Goal: Task Accomplishment & Management: Use online tool/utility

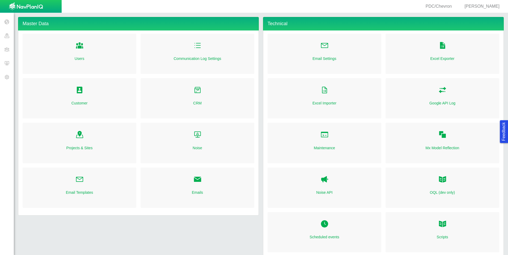
click at [487, 8] on span "[PERSON_NAME]" at bounding box center [481, 6] width 35 height 5
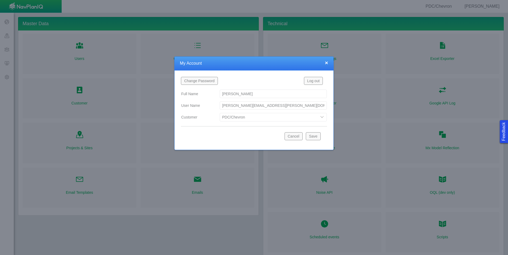
click at [323, 116] on select "Bison Blue Green Solutions Chevron Civitas Koloma Oxy PDC/Chevron Prairie OC Ur…" at bounding box center [273, 117] width 107 height 8
click at [220, 113] on select "Bison Blue Green Solutions Chevron Civitas Koloma Oxy PDC/Chevron Prairie OC Ur…" at bounding box center [273, 117] width 107 height 8
select select "42784196460071069"
click at [316, 138] on button "Save" at bounding box center [313, 136] width 15 height 8
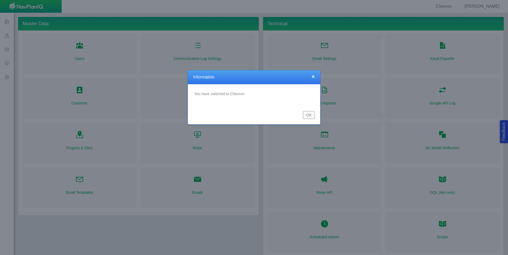
click at [310, 116] on button "OK" at bounding box center [309, 115] width 12 height 8
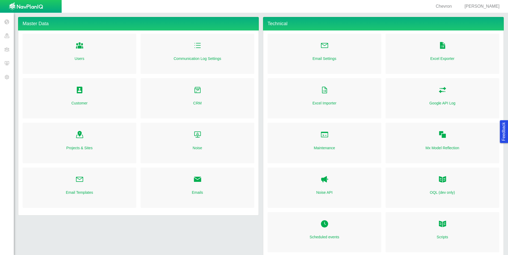
click at [3, 49] on span at bounding box center [7, 49] width 14 height 14
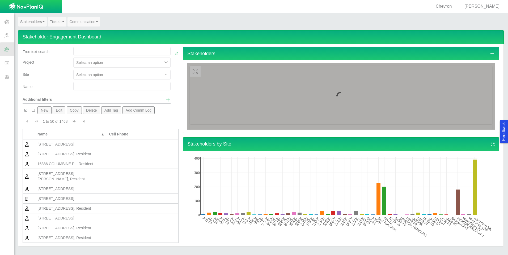
click at [42, 23] on link "Stakeholders" at bounding box center [32, 22] width 29 height 10
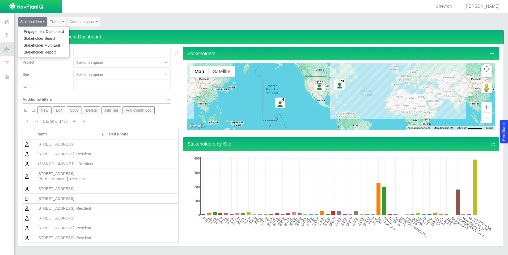
click at [45, 49] on link "Stakeholder Report" at bounding box center [43, 52] width 51 height 7
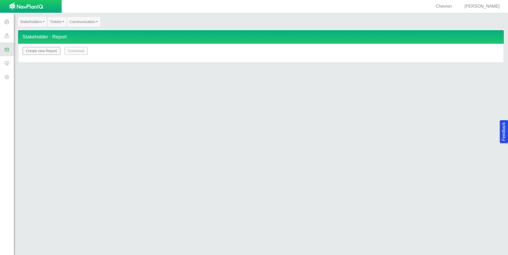
click at [45, 49] on button "Create new Report" at bounding box center [42, 51] width 38 height 8
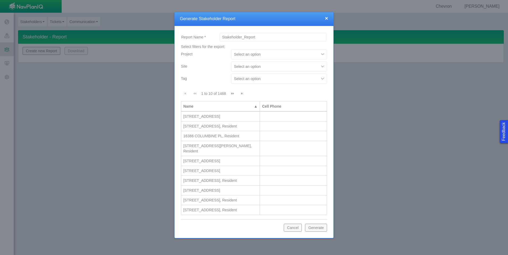
click at [304, 69] on div at bounding box center [275, 66] width 82 height 6
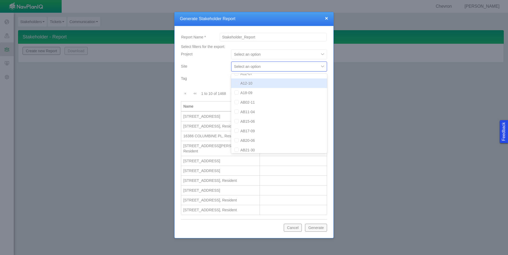
scroll to position [80, 0]
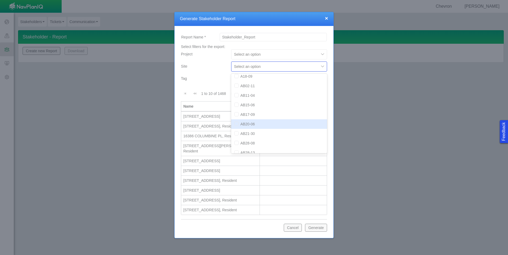
click at [276, 125] on div "AB20-06" at bounding box center [279, 124] width 96 height 10
checkbox input "true"
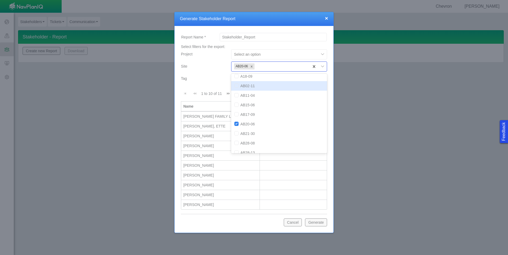
click at [206, 73] on div "Site" at bounding box center [204, 68] width 50 height 12
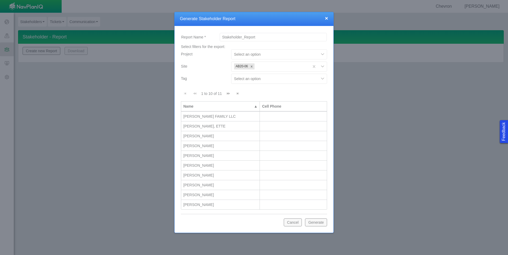
click at [317, 222] on button "Generate" at bounding box center [316, 223] width 22 height 8
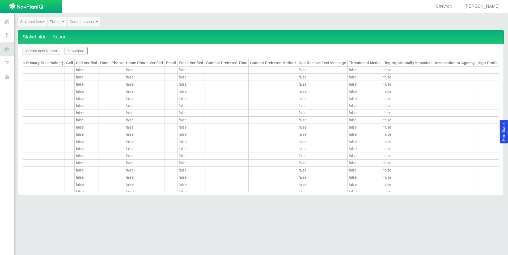
scroll to position [0, 129]
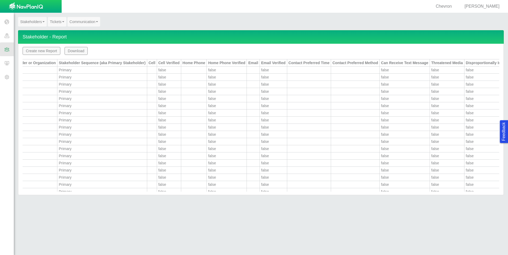
click at [4, 76] on span at bounding box center [7, 77] width 14 height 14
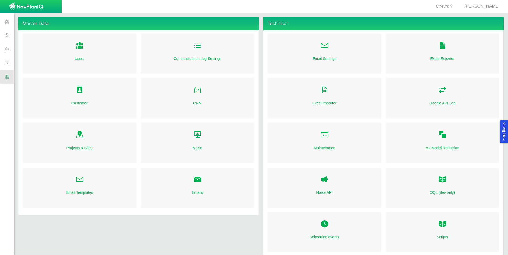
click at [79, 104] on link "Customer" at bounding box center [79, 103] width 16 height 5
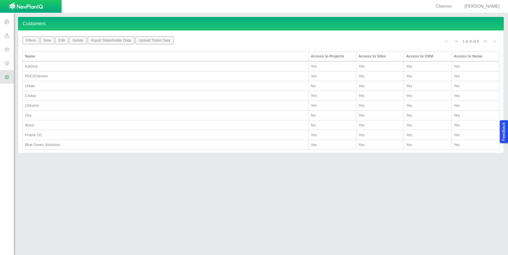
click at [62, 104] on div "Chevron" at bounding box center [165, 105] width 281 height 5
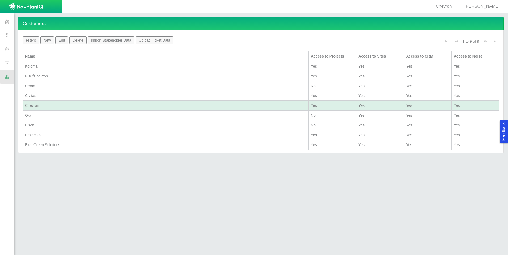
click at [62, 104] on div "Chevron" at bounding box center [165, 105] width 281 height 5
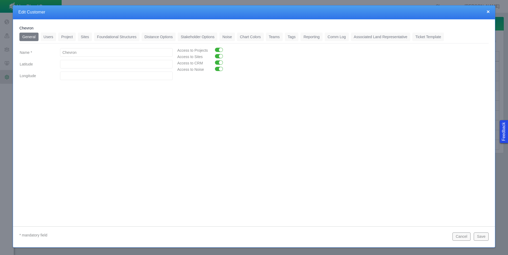
click at [290, 35] on link "Tags" at bounding box center [292, 37] width 14 height 8
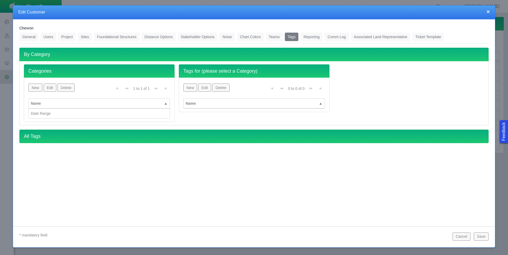
click at [37, 88] on button "New" at bounding box center [35, 88] width 14 height 8
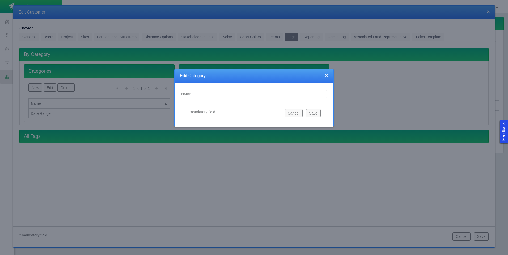
click at [326, 75] on button "×" at bounding box center [326, 75] width 3 height 6
